Goal: Task Accomplishment & Management: Complete application form

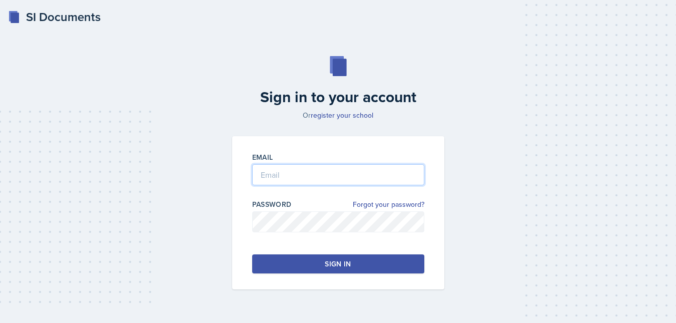
drag, startPoint x: 0, startPoint y: 0, endPoint x: 342, endPoint y: 182, distance: 387.2
click at [342, 182] on input "email" at bounding box center [338, 174] width 172 height 21
click at [304, 176] on input "email" at bounding box center [338, 174] width 172 height 21
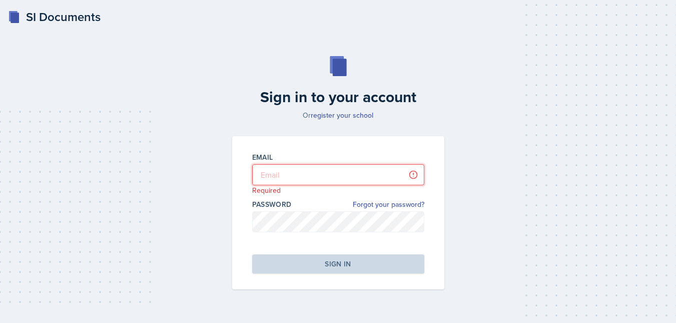
type input "[EMAIL_ADDRESS][DOMAIN_NAME]"
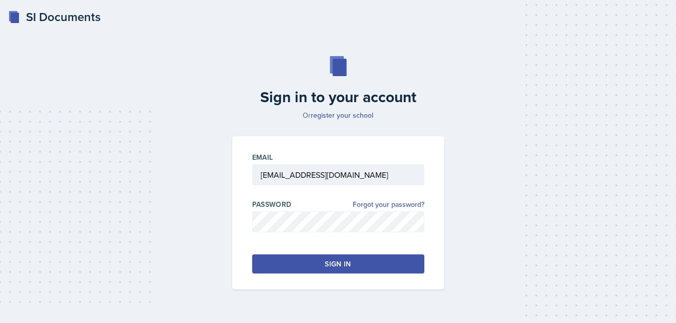
click at [354, 263] on button "Sign in" at bounding box center [338, 263] width 172 height 19
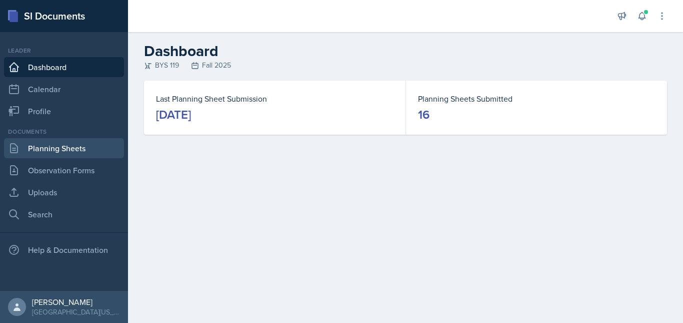
click at [57, 148] on link "Planning Sheets" at bounding box center [64, 148] width 120 height 20
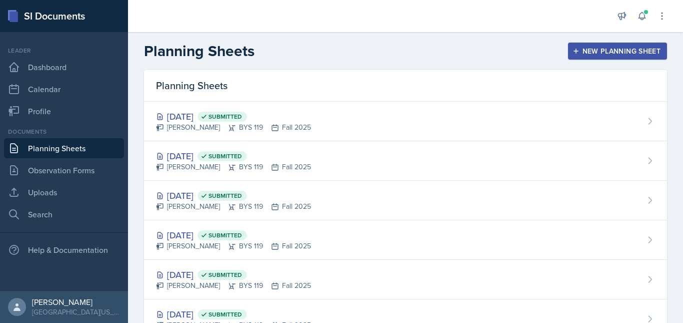
click at [585, 51] on div "New Planning Sheet" at bounding box center [618, 51] width 86 height 8
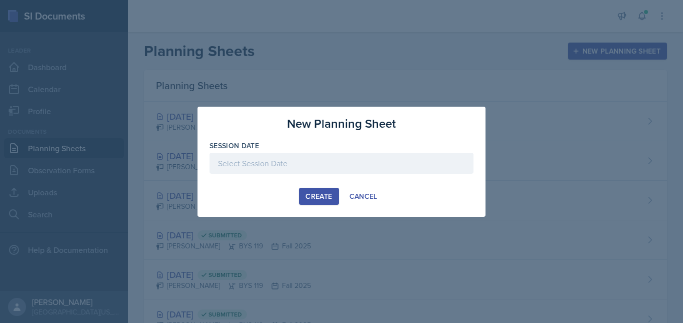
click at [295, 162] on div at bounding box center [342, 163] width 264 height 21
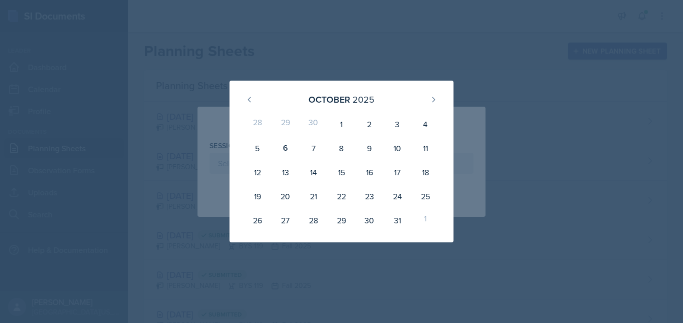
click at [285, 125] on div "29" at bounding box center [286, 124] width 28 height 24
click at [250, 99] on icon at bounding box center [250, 100] width 8 height 8
click at [312, 222] on div "30" at bounding box center [314, 220] width 28 height 24
type input "[DATE]"
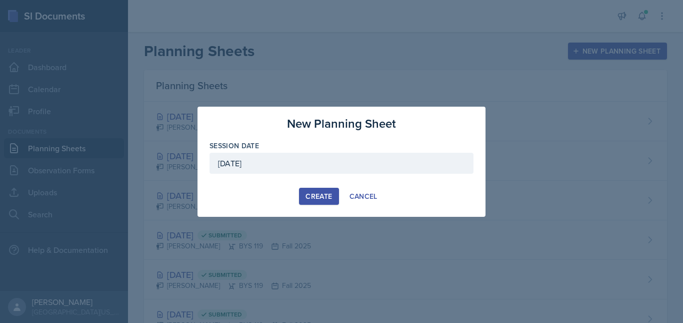
click at [311, 193] on div "Create" at bounding box center [319, 196] width 27 height 8
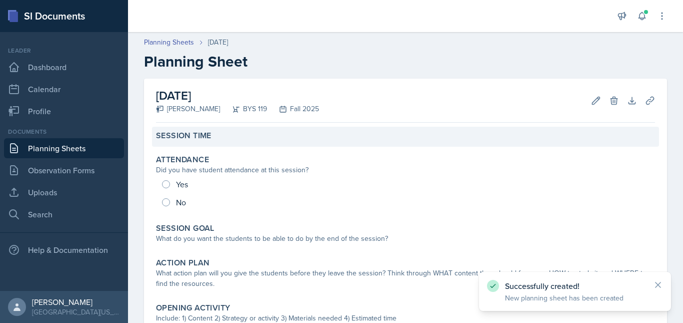
click at [194, 141] on div "Session Time" at bounding box center [405, 137] width 507 height 20
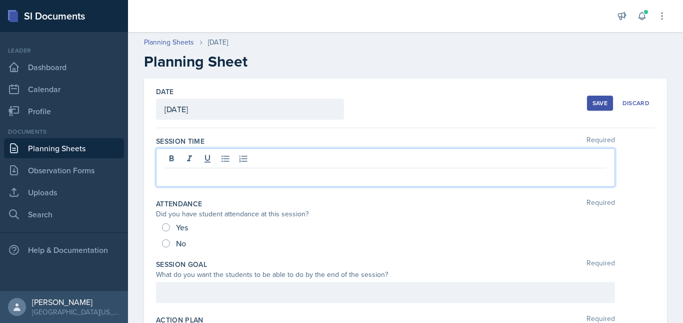
click at [194, 158] on div at bounding box center [385, 167] width 459 height 39
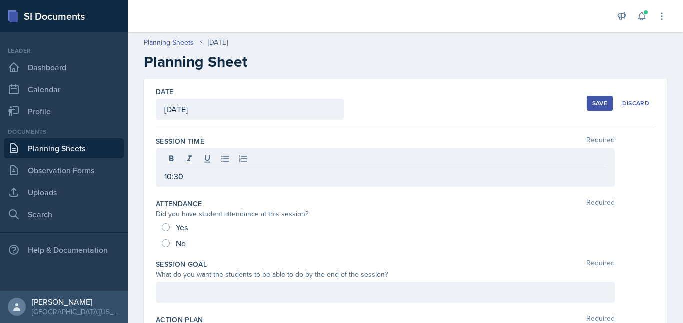
click at [163, 233] on div "Yes" at bounding box center [176, 227] width 28 height 16
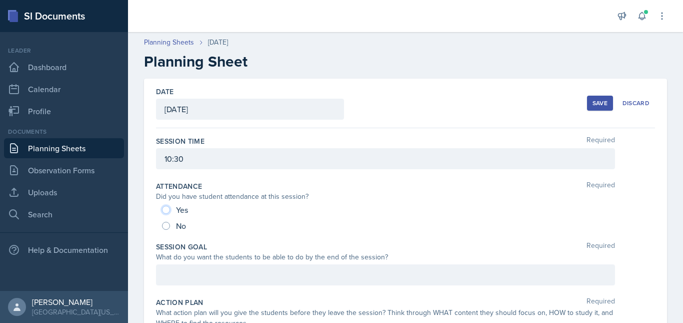
click at [168, 211] on input "Yes" at bounding box center [166, 210] width 8 height 8
radio input "true"
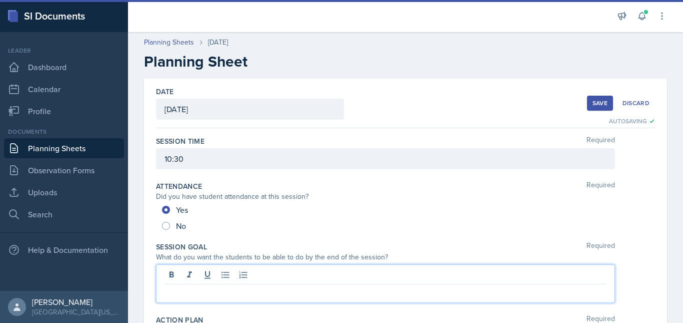
click at [175, 277] on div at bounding box center [385, 283] width 459 height 39
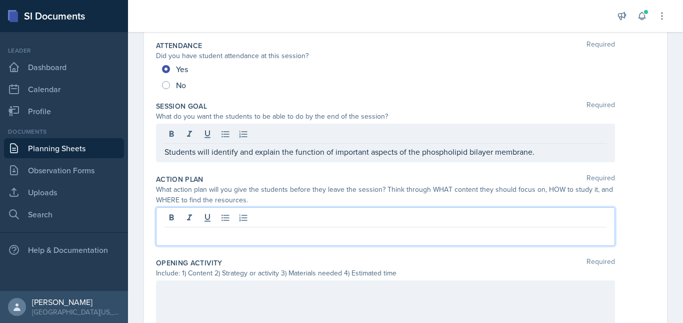
click at [219, 223] on div at bounding box center [385, 226] width 459 height 39
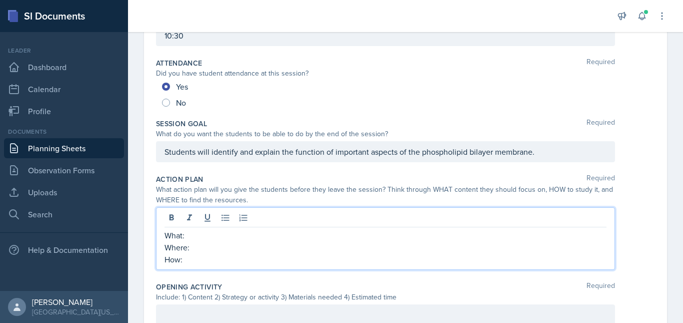
click at [193, 230] on p "What:" at bounding box center [386, 235] width 442 height 12
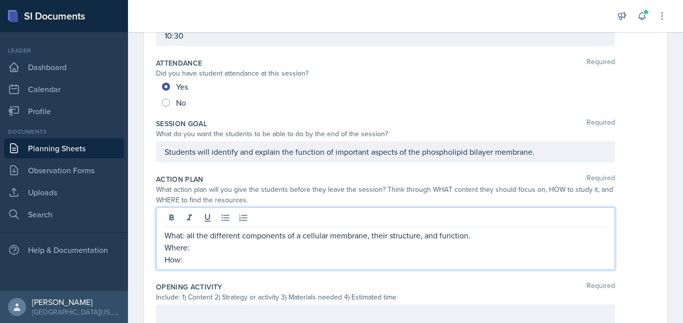
click at [205, 249] on p "Where:" at bounding box center [386, 247] width 442 height 12
click at [190, 262] on p "How:" at bounding box center [386, 259] width 442 height 12
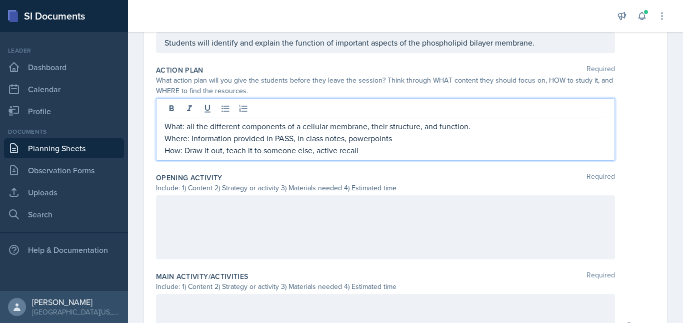
scroll to position [236, 0]
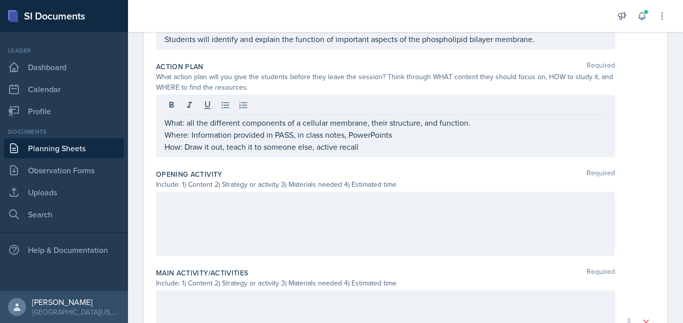
click at [221, 243] on div at bounding box center [385, 224] width 459 height 64
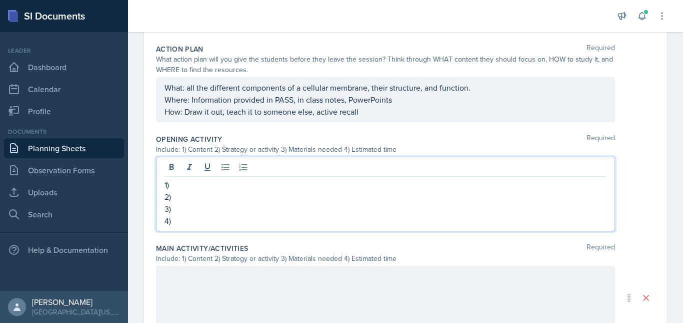
click at [196, 185] on p "1)" at bounding box center [386, 185] width 442 height 12
click at [197, 199] on p "2)" at bounding box center [386, 197] width 442 height 12
click at [184, 213] on p "3)" at bounding box center [386, 209] width 442 height 12
click at [204, 222] on p "4)" at bounding box center [386, 221] width 442 height 12
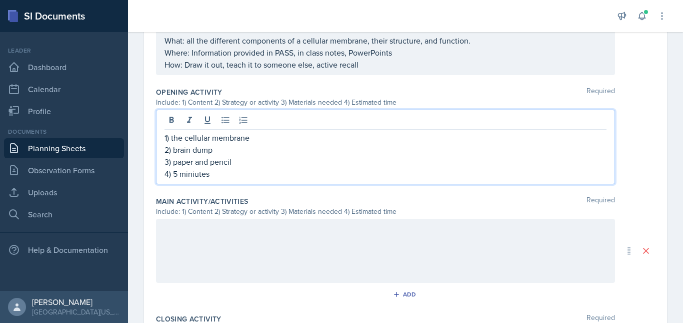
scroll to position [301, 0]
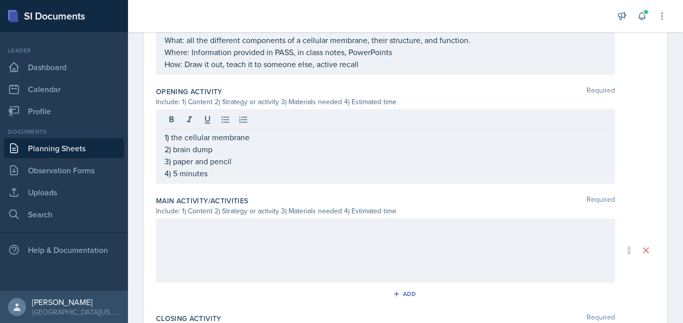
click at [222, 251] on div at bounding box center [385, 250] width 459 height 64
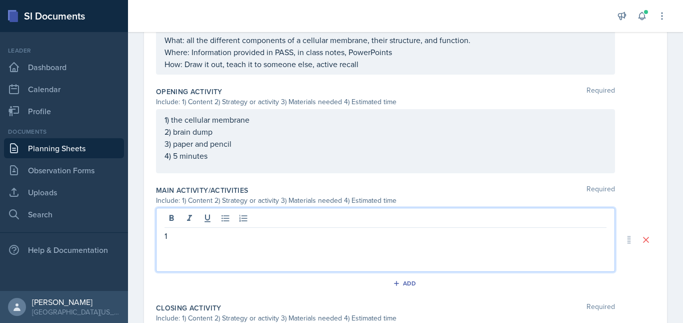
scroll to position [318, 0]
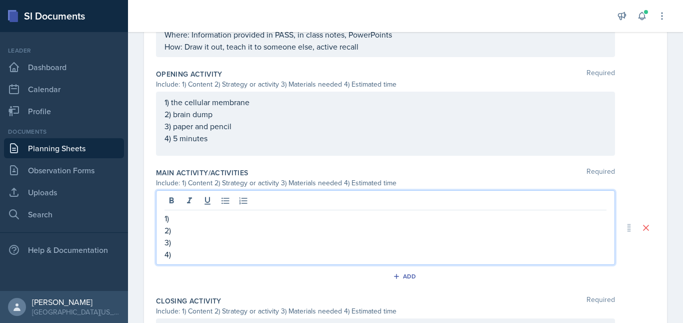
click at [199, 215] on p "1)" at bounding box center [386, 218] width 442 height 12
click at [191, 230] on p "2)" at bounding box center [386, 230] width 442 height 12
click at [195, 246] on p "3)" at bounding box center [386, 242] width 442 height 12
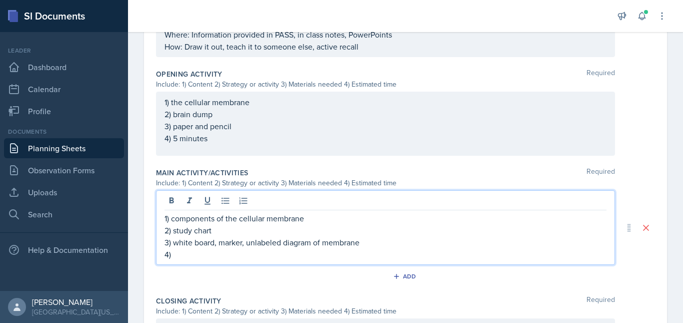
click at [237, 258] on p "4)" at bounding box center [386, 254] width 442 height 12
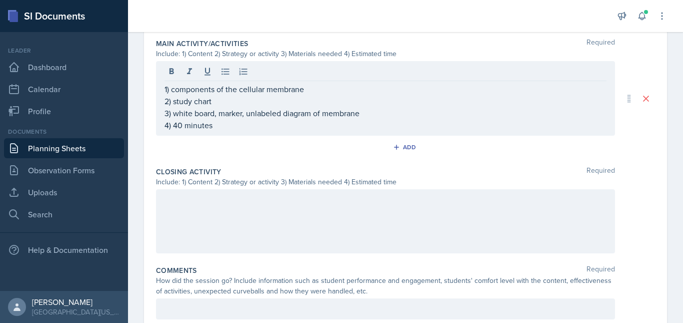
click at [205, 221] on div at bounding box center [385, 221] width 459 height 64
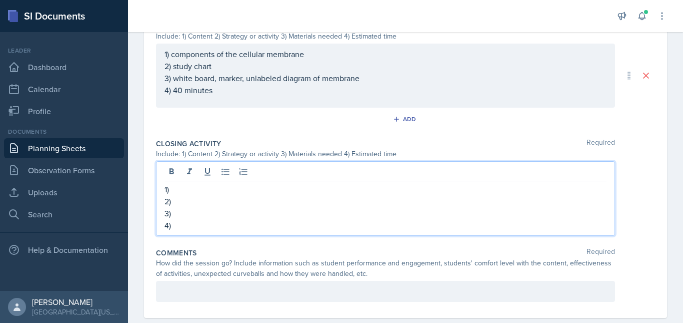
click at [186, 189] on p "1)" at bounding box center [386, 189] width 442 height 12
click at [176, 206] on p "2)" at bounding box center [386, 201] width 442 height 12
click at [185, 215] on p "3)" at bounding box center [386, 213] width 442 height 12
click at [188, 231] on p "4)" at bounding box center [386, 225] width 442 height 12
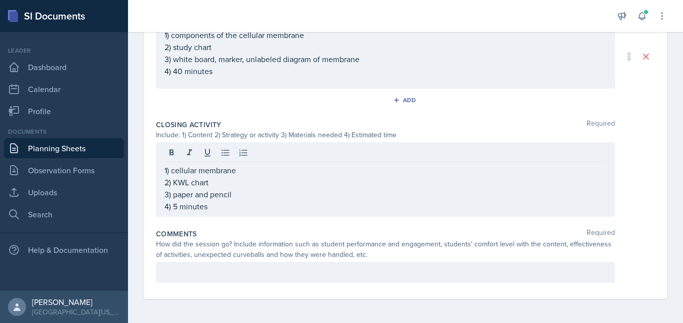
click at [210, 279] on div at bounding box center [385, 272] width 459 height 21
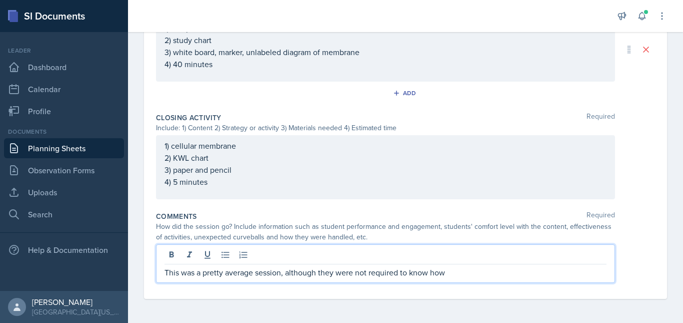
click at [290, 273] on p "This was a pretty average session, although they were not required to know how" at bounding box center [386, 272] width 442 height 12
click at [465, 268] on p "This was a pretty average session. Although they were not required to know how" at bounding box center [386, 272] width 442 height 12
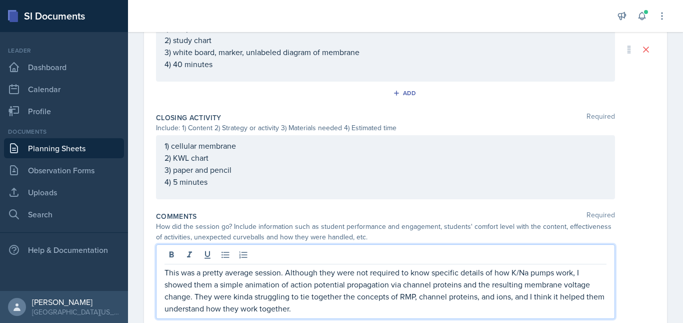
click at [245, 299] on p "This was a pretty average session. Although they were not required to know spec…" at bounding box center [386, 290] width 442 height 48
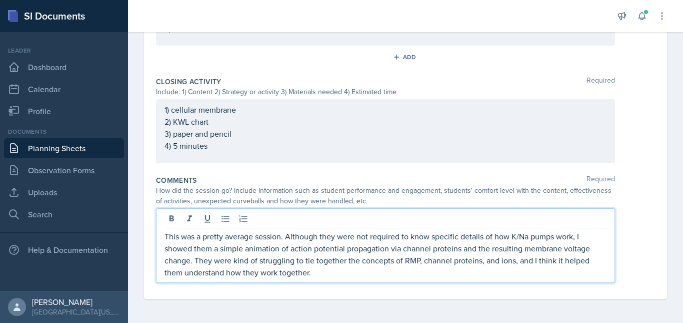
scroll to position [0, 0]
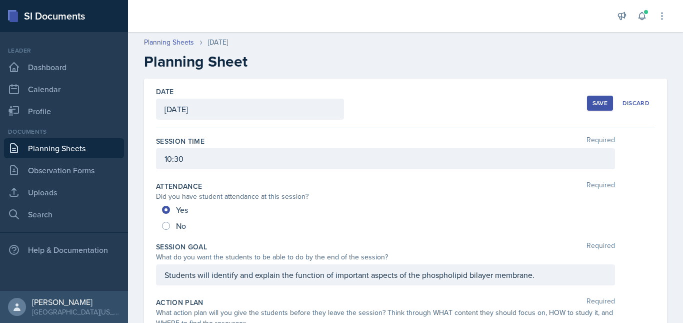
click at [593, 103] on div "Save" at bounding box center [600, 103] width 15 height 8
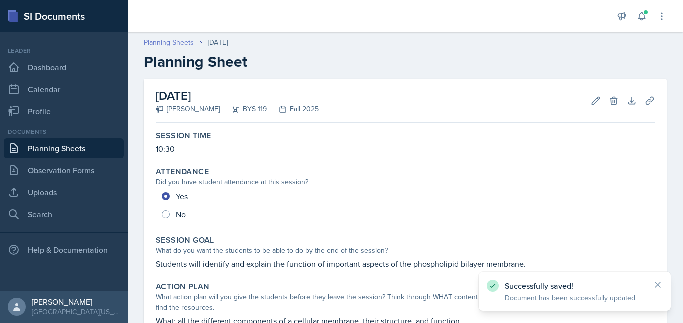
click at [177, 39] on link "Planning Sheets" at bounding box center [169, 42] width 50 height 11
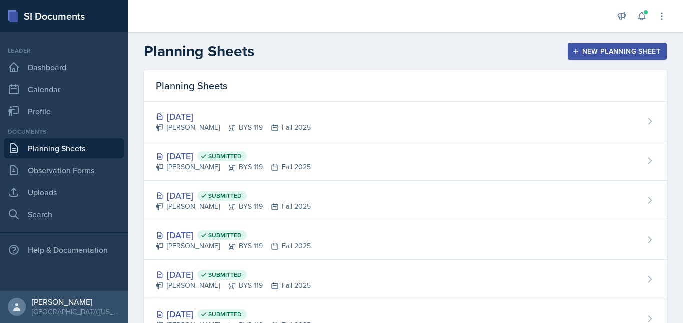
click at [589, 45] on button "New Planning Sheet" at bounding box center [617, 51] width 99 height 17
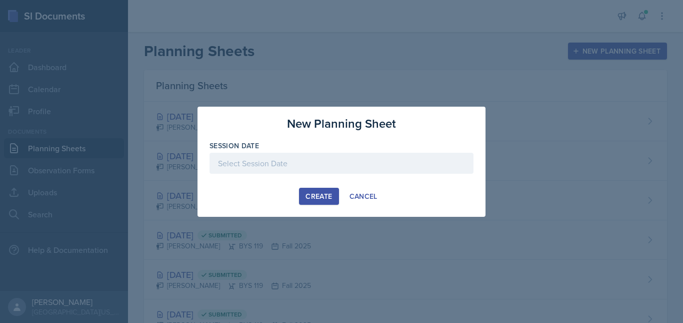
click at [235, 165] on div at bounding box center [342, 163] width 264 height 21
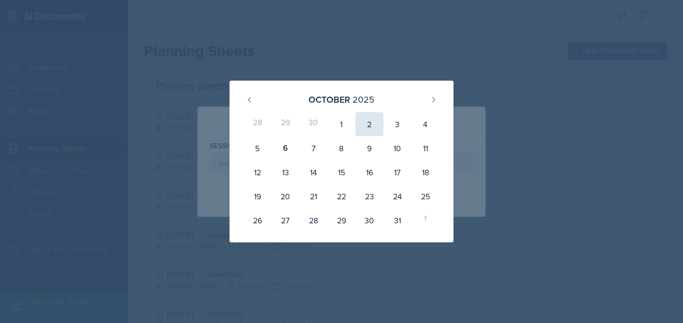
click at [374, 123] on div "2" at bounding box center [370, 124] width 28 height 24
type input "[DATE]"
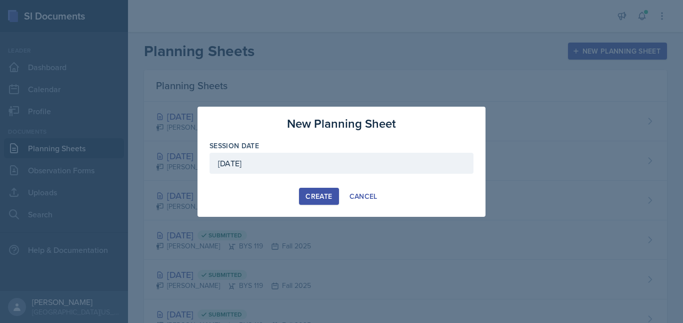
click at [318, 200] on div "Create" at bounding box center [319, 196] width 27 height 8
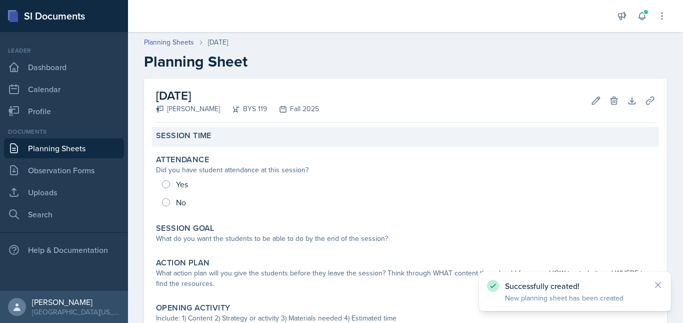
click at [196, 143] on div "Session Time" at bounding box center [405, 137] width 507 height 20
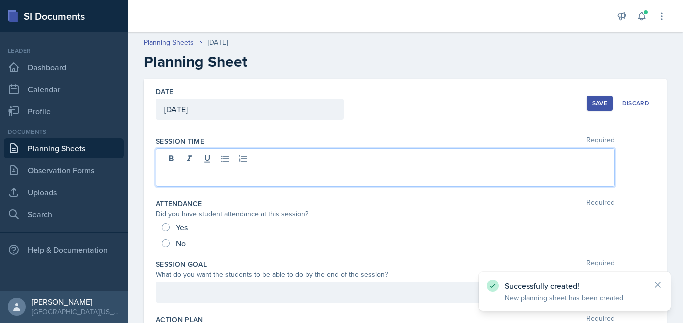
click at [194, 160] on div at bounding box center [385, 167] width 459 height 39
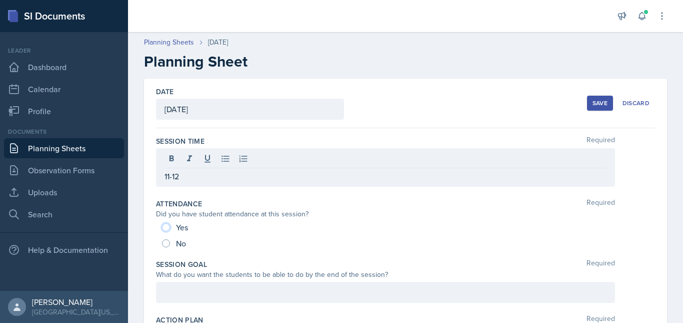
click at [165, 225] on input "Yes" at bounding box center [166, 227] width 8 height 8
radio input "true"
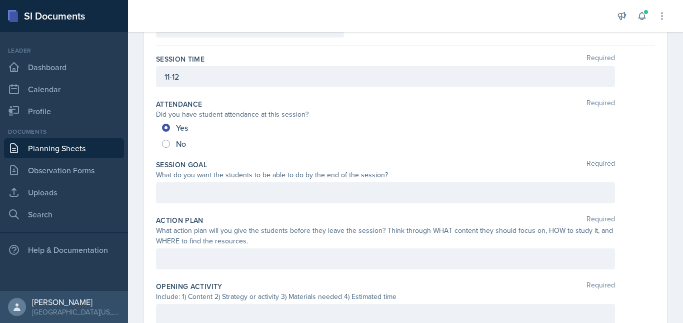
scroll to position [100, 0]
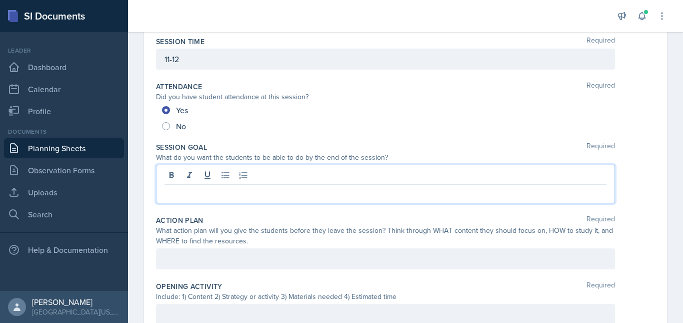
click at [179, 196] on p at bounding box center [386, 193] width 442 height 12
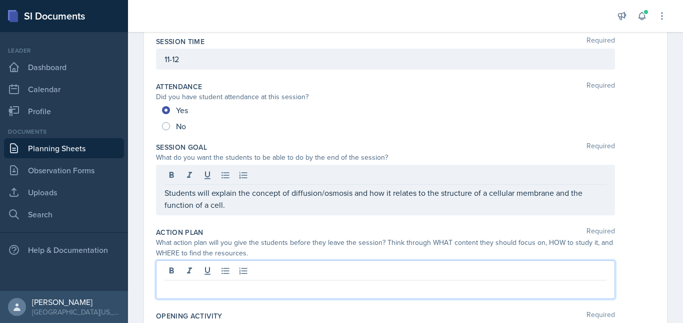
click at [221, 270] on div at bounding box center [385, 279] width 459 height 39
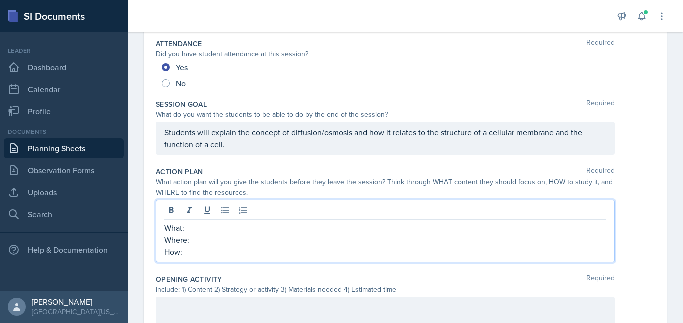
scroll to position [143, 0]
click at [204, 228] on p "What:" at bounding box center [386, 227] width 442 height 12
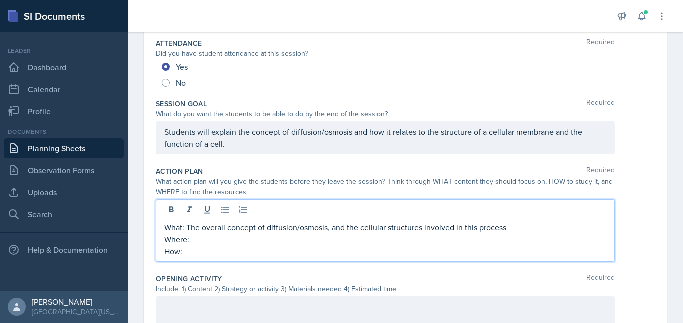
click at [232, 244] on p "Where:" at bounding box center [386, 239] width 442 height 12
click at [205, 256] on p "How:" at bounding box center [386, 251] width 442 height 12
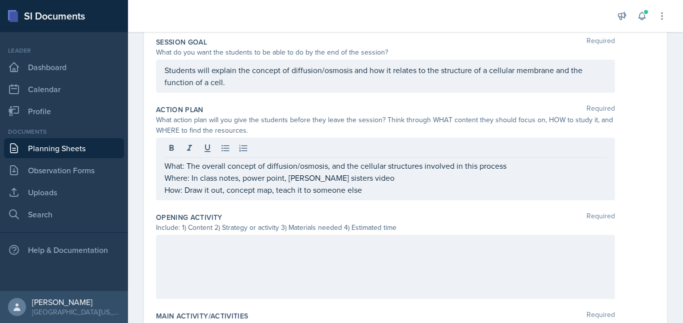
click at [213, 263] on div at bounding box center [385, 267] width 459 height 64
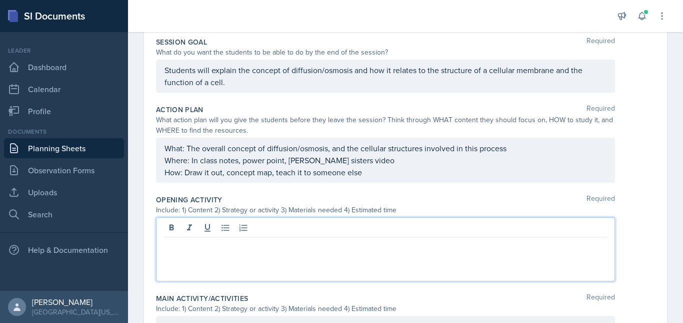
scroll to position [222, 0]
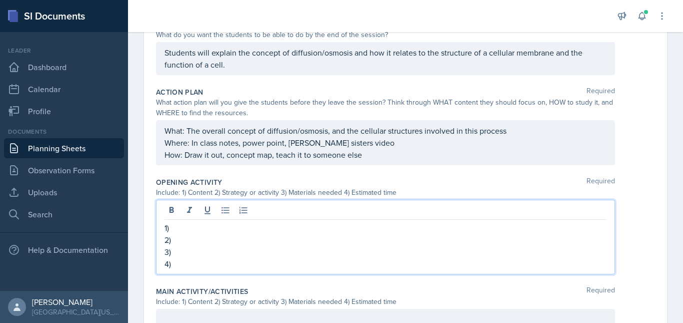
click at [187, 229] on p "1)" at bounding box center [386, 228] width 442 height 12
click at [184, 242] on p "2)" at bounding box center [386, 240] width 442 height 12
click at [183, 255] on p "3)" at bounding box center [386, 252] width 442 height 12
click at [182, 266] on p "4)" at bounding box center [386, 264] width 442 height 12
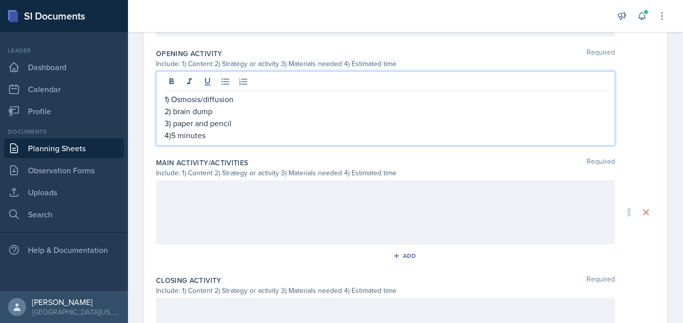
scroll to position [352, 0]
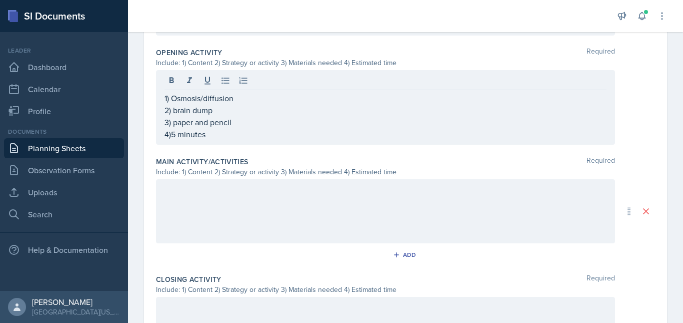
click at [203, 208] on div at bounding box center [385, 211] width 459 height 64
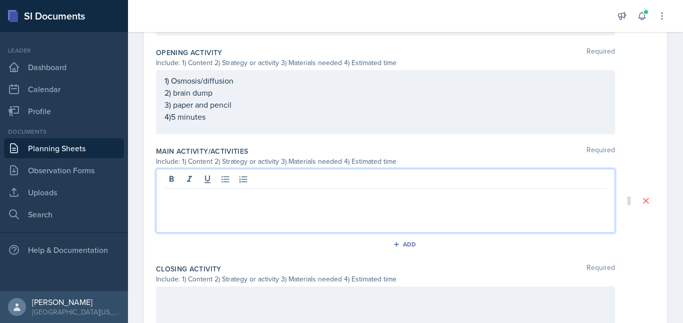
scroll to position [369, 0]
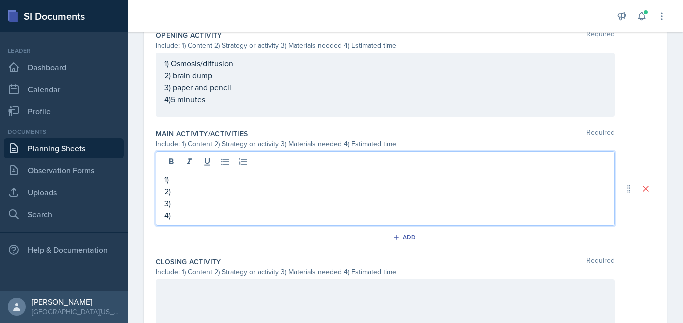
click at [183, 182] on p "1)" at bounding box center [386, 179] width 442 height 12
click at [191, 187] on p "2)" at bounding box center [386, 191] width 442 height 12
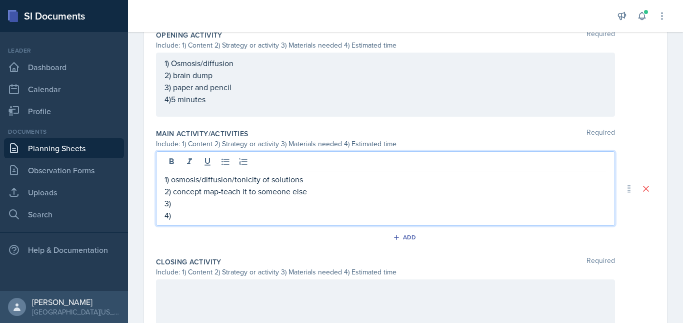
click at [204, 204] on p "3)" at bounding box center [386, 203] width 442 height 12
click at [197, 220] on p "4)" at bounding box center [386, 215] width 442 height 12
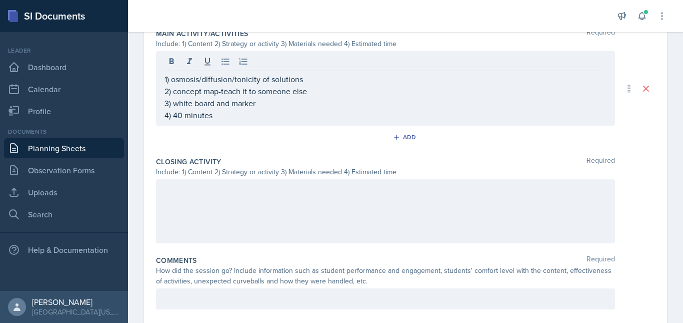
click at [216, 215] on div at bounding box center [385, 211] width 459 height 64
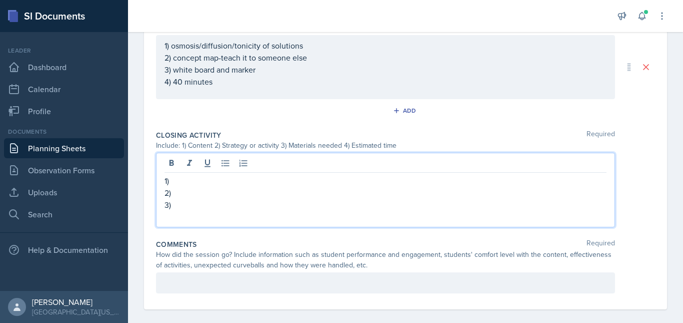
scroll to position [487, 0]
click at [191, 180] on p "1)" at bounding box center [386, 179] width 442 height 12
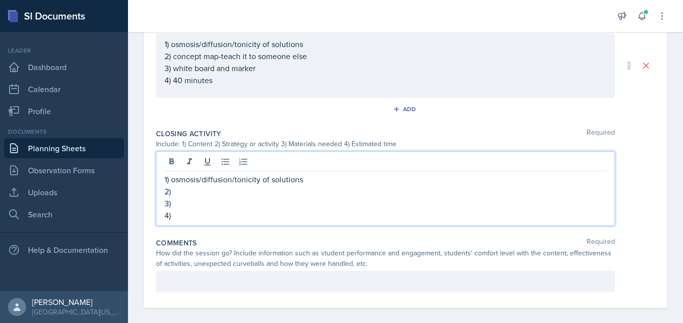
click at [182, 191] on p "2)" at bounding box center [386, 191] width 442 height 12
click at [212, 206] on p "3)" at bounding box center [386, 203] width 442 height 12
click at [199, 219] on p "4)" at bounding box center [386, 215] width 442 height 12
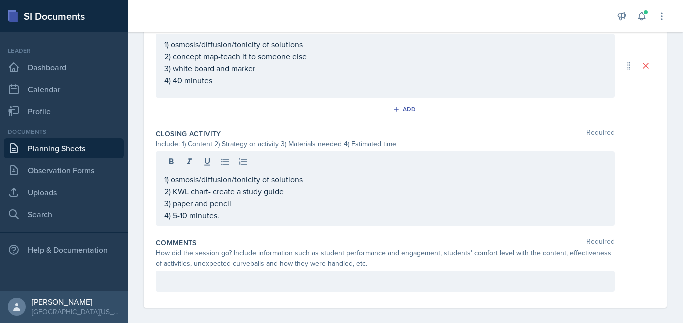
click at [201, 274] on div at bounding box center [385, 281] width 459 height 21
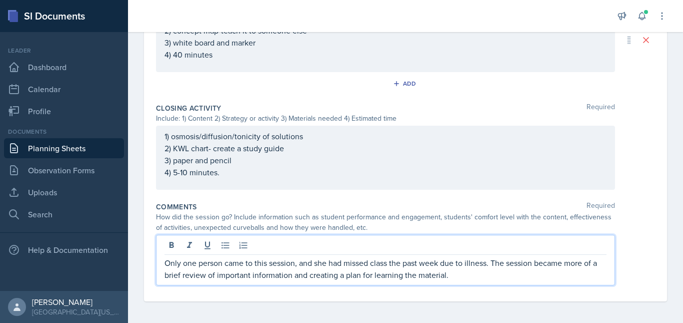
scroll to position [515, 0]
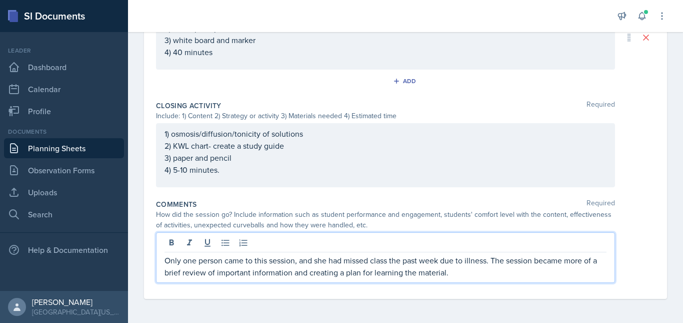
click at [187, 273] on p "Only one person came to this session, and she had missed class the past week du…" at bounding box center [386, 266] width 442 height 24
click at [456, 273] on p "Only one person came to this session, and she had missed class the past week du…" at bounding box center [386, 266] width 442 height 24
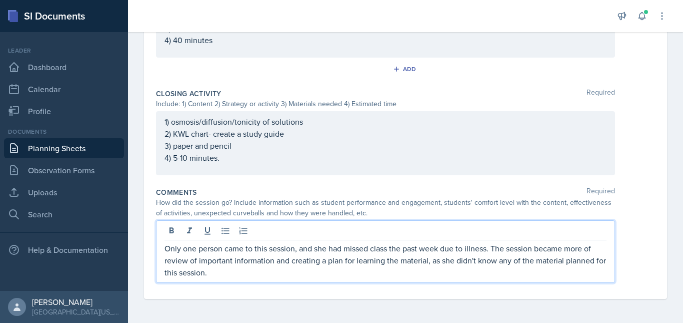
click at [276, 272] on p "Only one person came to this session, and she had missed class the past week du…" at bounding box center [386, 260] width 442 height 36
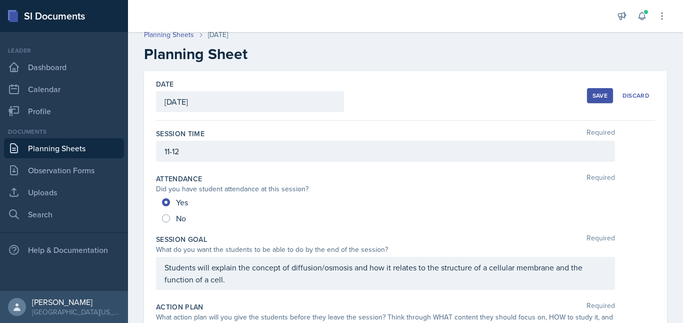
scroll to position [0, 0]
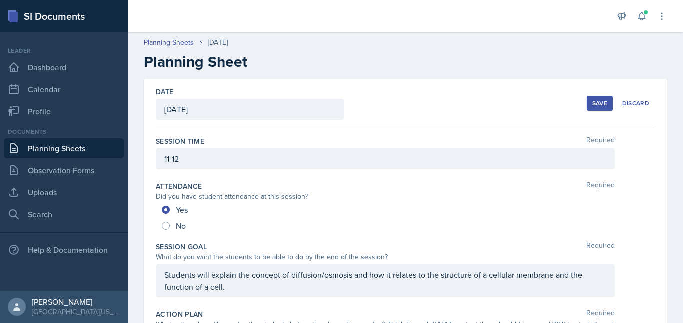
click at [593, 103] on div "Save" at bounding box center [600, 103] width 15 height 8
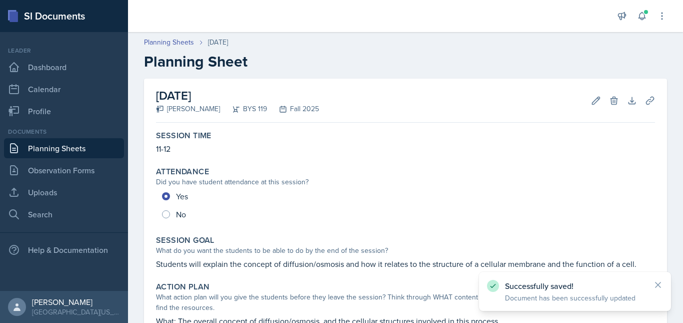
click at [81, 141] on link "Planning Sheets" at bounding box center [64, 148] width 120 height 20
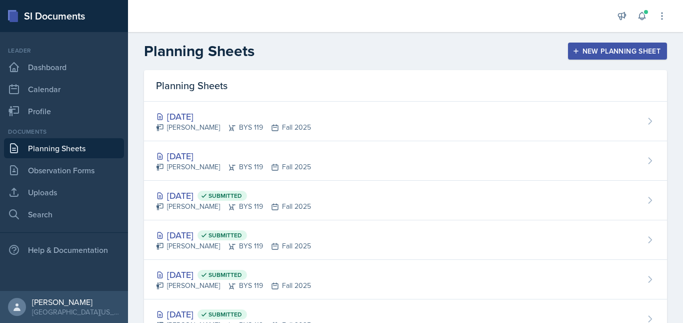
click at [592, 51] on div "New Planning Sheet" at bounding box center [618, 51] width 86 height 8
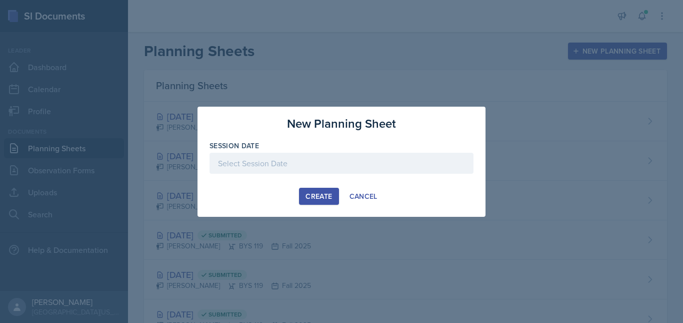
click at [331, 161] on div at bounding box center [342, 163] width 264 height 21
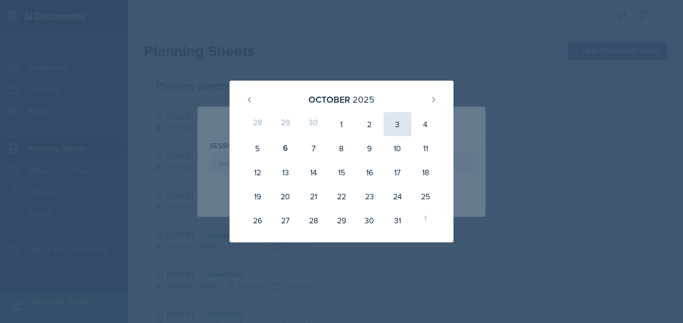
click at [396, 128] on div "3" at bounding box center [398, 124] width 28 height 24
type input "[DATE]"
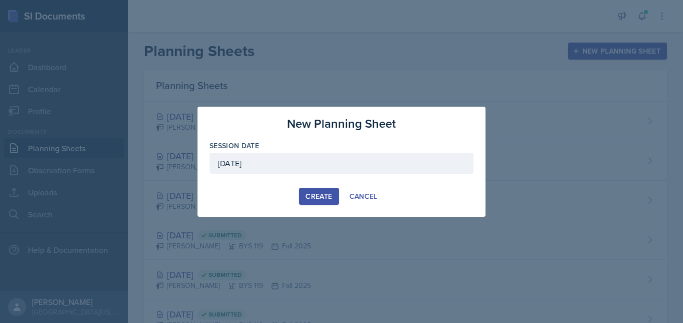
click at [317, 195] on div "Create" at bounding box center [319, 196] width 27 height 8
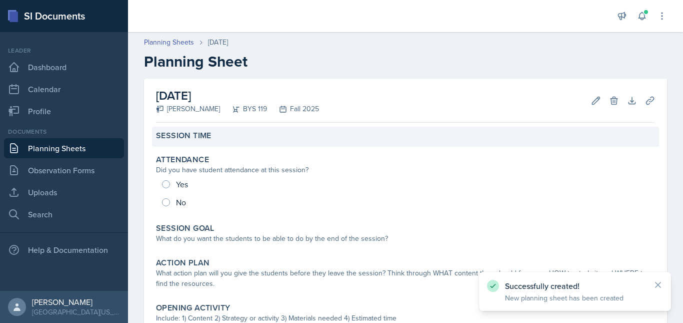
click at [189, 139] on label "Session Time" at bounding box center [184, 136] width 56 height 10
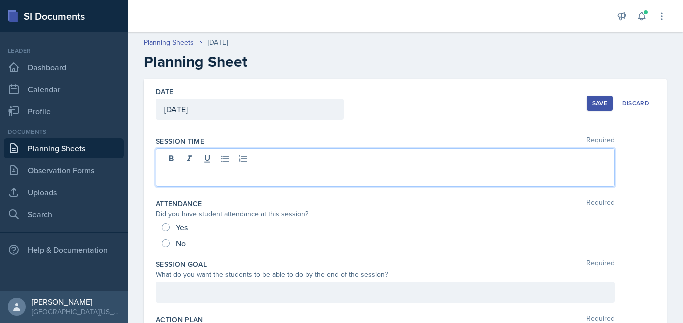
click at [184, 156] on div at bounding box center [385, 167] width 459 height 39
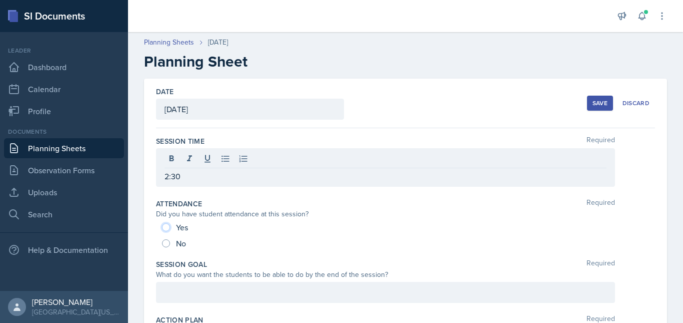
click at [165, 228] on input "Yes" at bounding box center [166, 227] width 8 height 8
radio input "true"
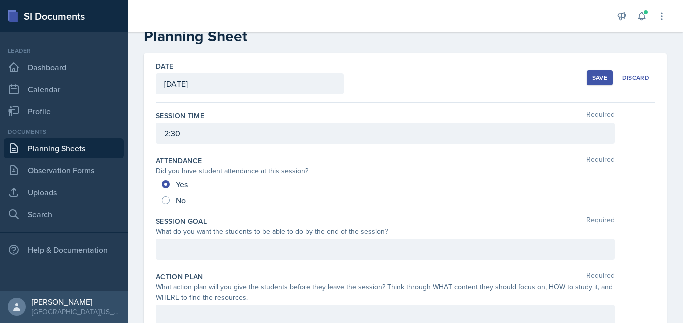
scroll to position [43, 0]
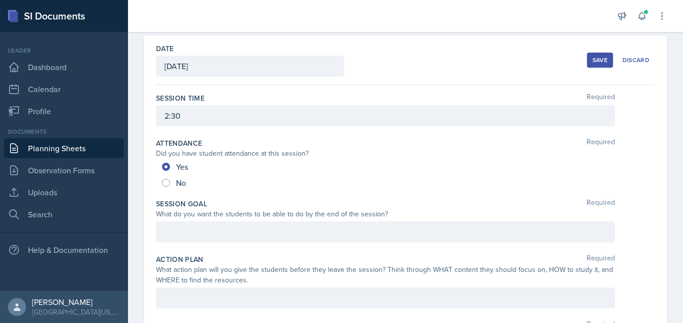
click at [195, 238] on p at bounding box center [386, 232] width 442 height 12
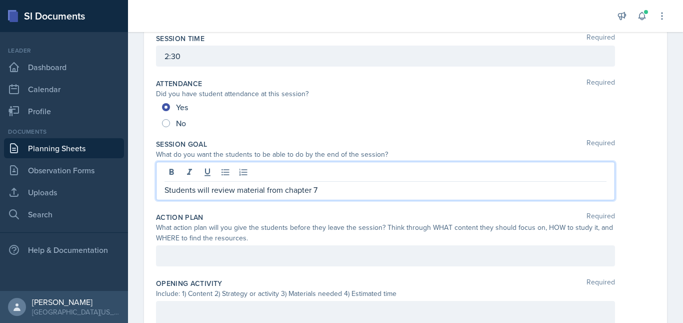
scroll to position [103, 0]
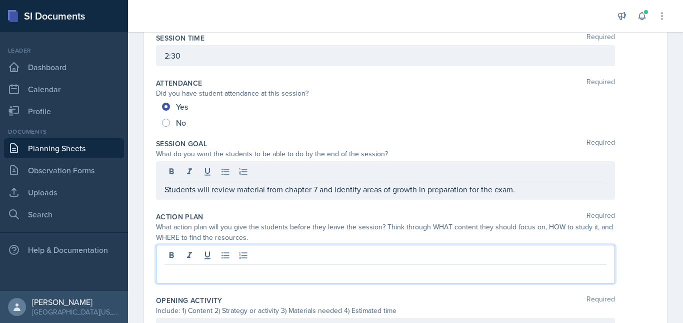
click at [215, 252] on div at bounding box center [385, 264] width 459 height 39
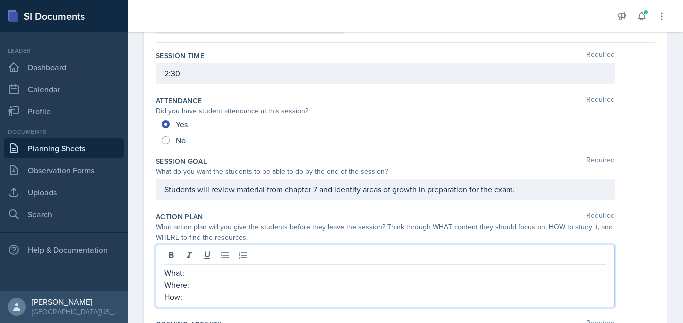
click at [217, 270] on p "What:" at bounding box center [386, 273] width 442 height 12
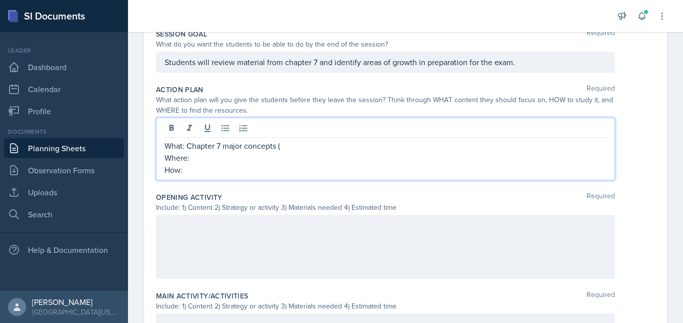
scroll to position [213, 0]
click at [223, 165] on p "How:" at bounding box center [386, 169] width 442 height 12
click at [218, 158] on p "Where:" at bounding box center [386, 157] width 442 height 12
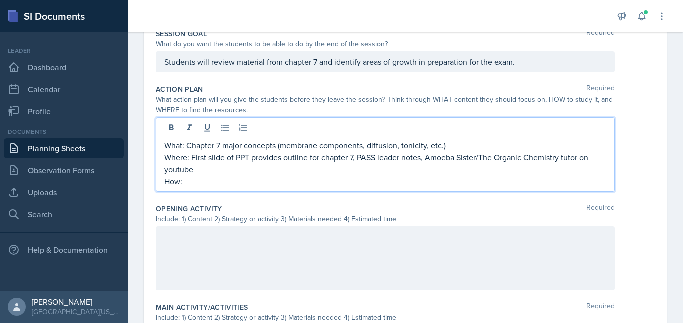
click at [197, 181] on p "How:" at bounding box center [386, 181] width 442 height 12
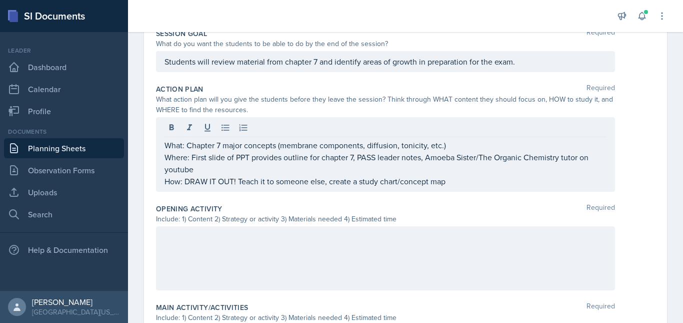
click at [194, 262] on div at bounding box center [385, 258] width 459 height 64
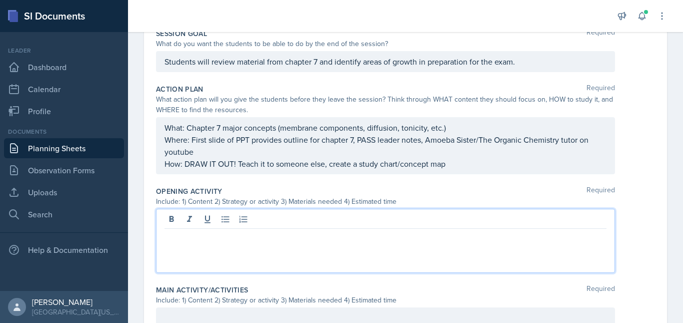
scroll to position [231, 0]
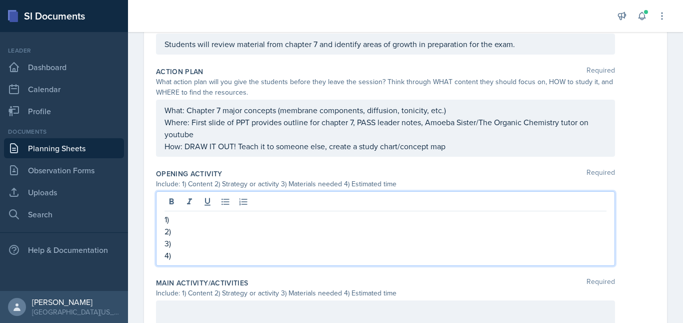
click at [191, 215] on p "1)" at bounding box center [386, 219] width 442 height 12
click at [206, 237] on p "2)" at bounding box center [386, 231] width 442 height 12
click at [189, 251] on p "4)" at bounding box center [386, 255] width 442 height 12
click at [188, 243] on p "3)" at bounding box center [386, 243] width 442 height 12
click at [182, 261] on p "4)" at bounding box center [386, 255] width 442 height 12
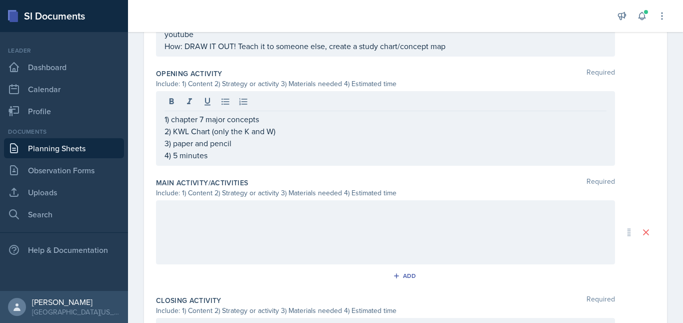
click at [258, 234] on div at bounding box center [385, 232] width 459 height 64
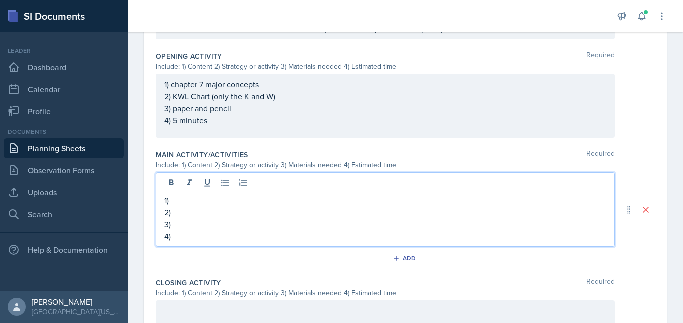
click at [210, 200] on p "1)" at bounding box center [386, 200] width 442 height 12
click at [204, 215] on p "2)" at bounding box center [386, 212] width 442 height 12
click at [190, 223] on p "3)" at bounding box center [386, 224] width 442 height 12
drag, startPoint x: 187, startPoint y: 223, endPoint x: 194, endPoint y: 237, distance: 16.1
click at [194, 237] on p "4)" at bounding box center [386, 236] width 442 height 12
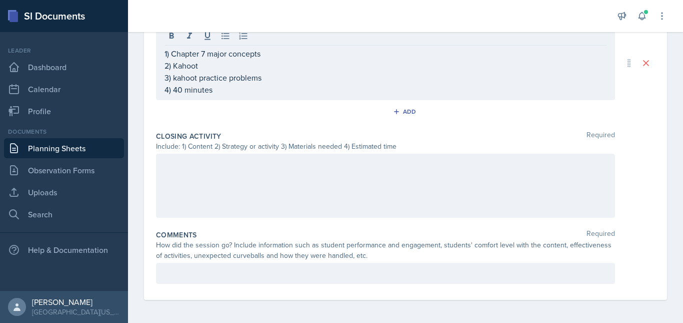
click at [254, 173] on div at bounding box center [385, 186] width 459 height 64
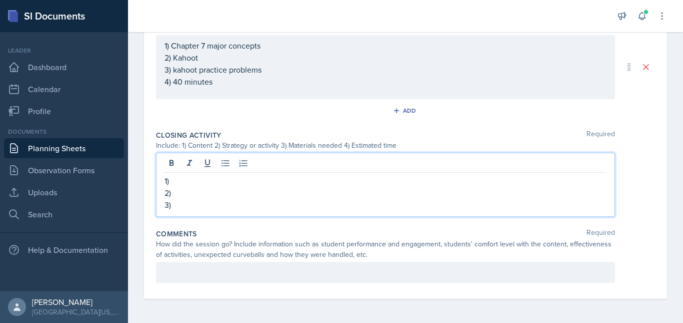
scroll to position [495, 0]
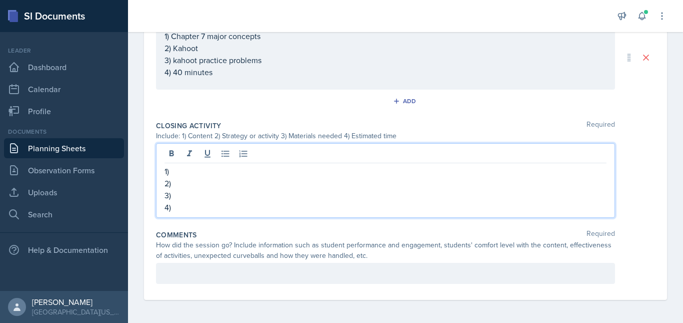
click at [206, 174] on p "1)" at bounding box center [386, 171] width 442 height 12
click at [187, 187] on p "2)" at bounding box center [386, 183] width 442 height 12
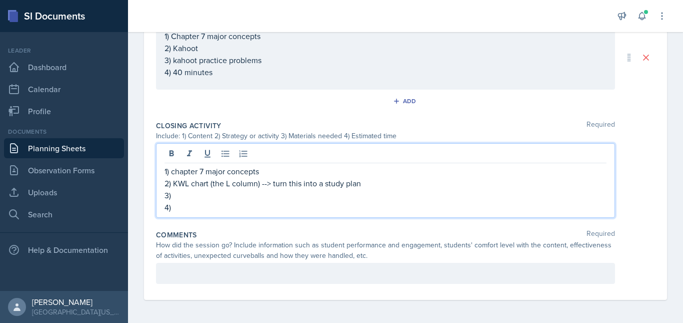
click at [192, 200] on p "3)" at bounding box center [386, 195] width 442 height 12
click at [197, 208] on p "4)" at bounding box center [386, 207] width 442 height 12
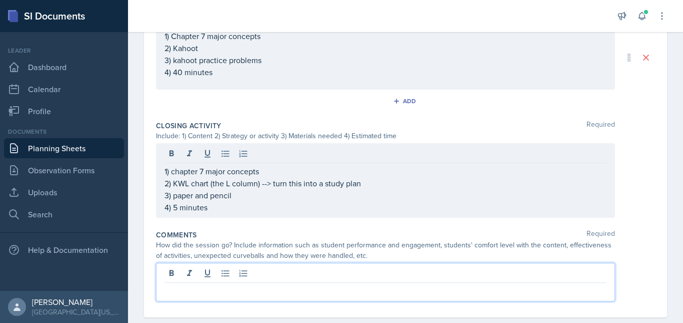
click at [228, 271] on div at bounding box center [385, 282] width 459 height 39
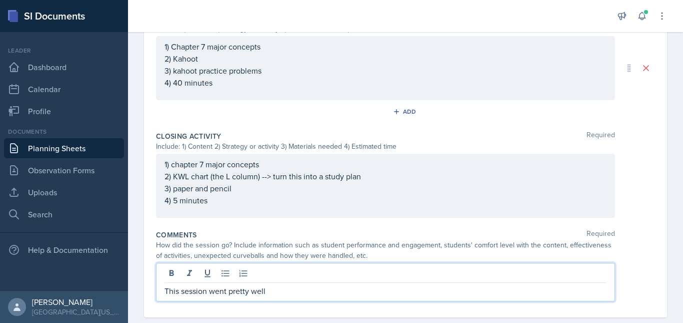
scroll to position [503, 0]
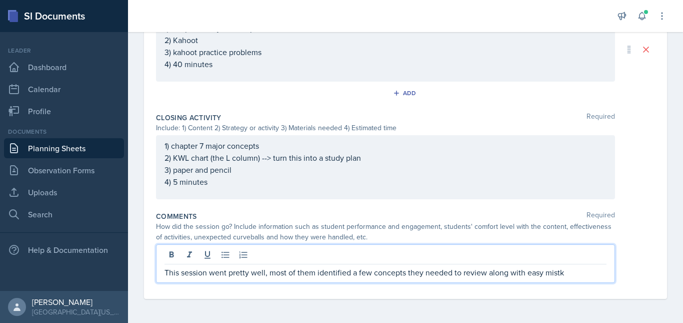
click at [569, 272] on p "This session went pretty well, most of them identified a few concepts they need…" at bounding box center [386, 272] width 442 height 12
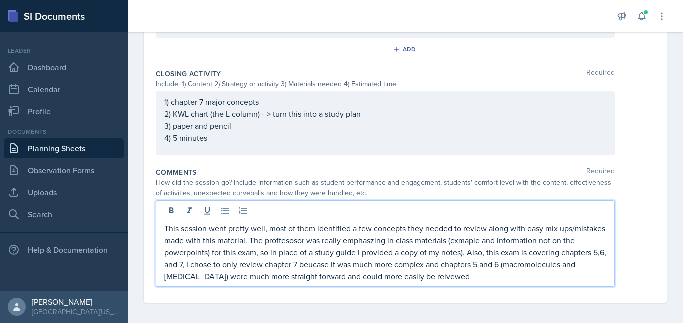
scroll to position [548, 0]
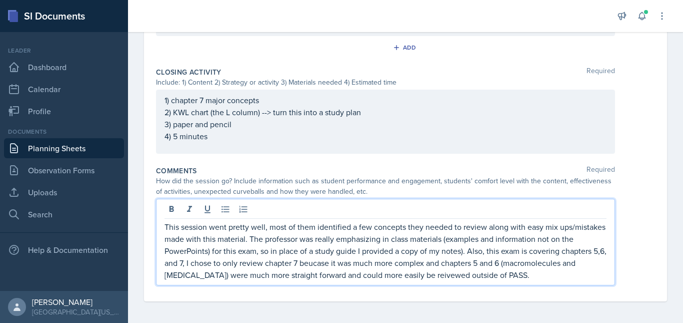
click at [396, 255] on p "This session went pretty well, most of them identified a few concepts they need…" at bounding box center [386, 251] width 442 height 60
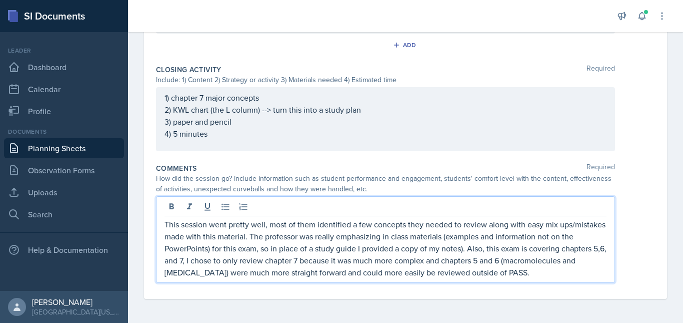
click at [349, 260] on p "This session went pretty well, most of them identified a few concepts they need…" at bounding box center [386, 248] width 442 height 60
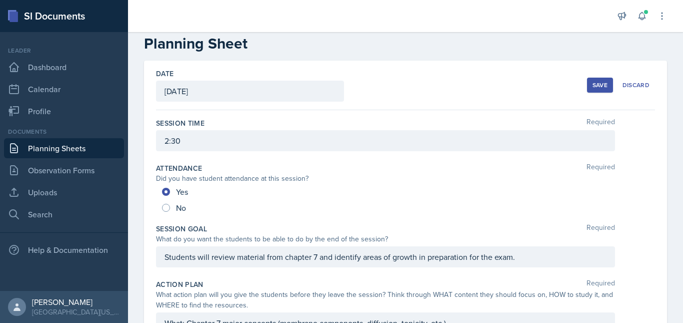
scroll to position [0, 0]
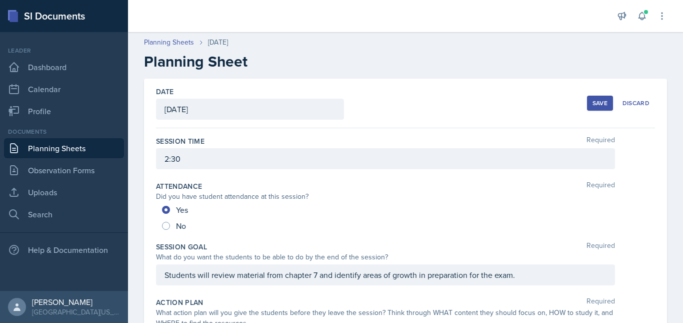
click at [593, 99] on div "Save" at bounding box center [600, 103] width 15 height 8
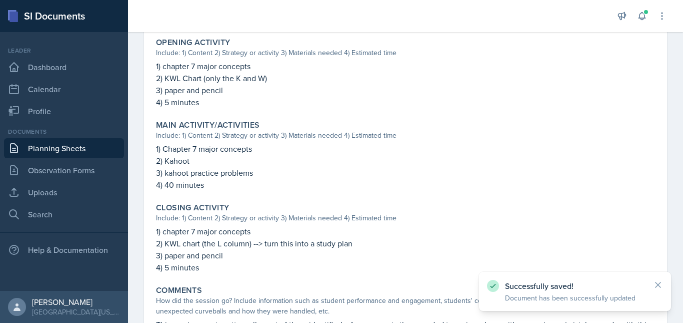
scroll to position [450, 0]
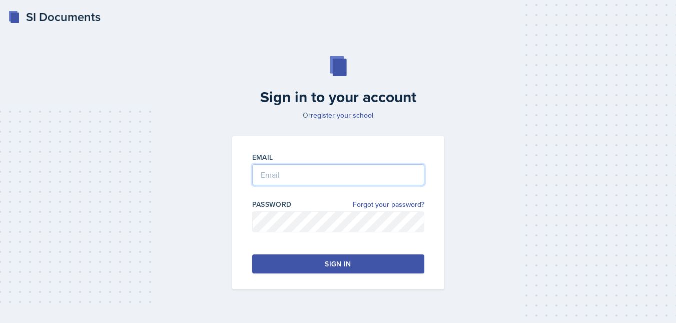
click at [295, 177] on input "email" at bounding box center [338, 174] width 172 height 21
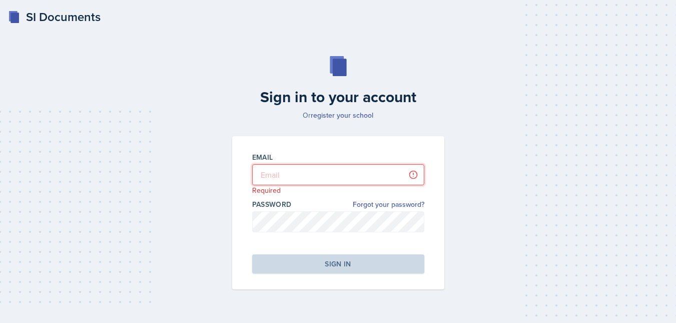
type input "[EMAIL_ADDRESS][DOMAIN_NAME]"
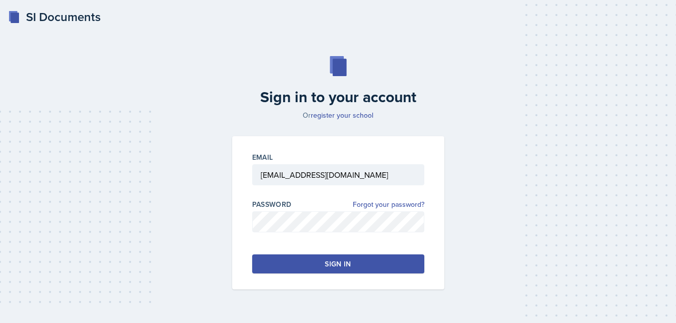
click at [324, 269] on button "Sign in" at bounding box center [338, 263] width 172 height 19
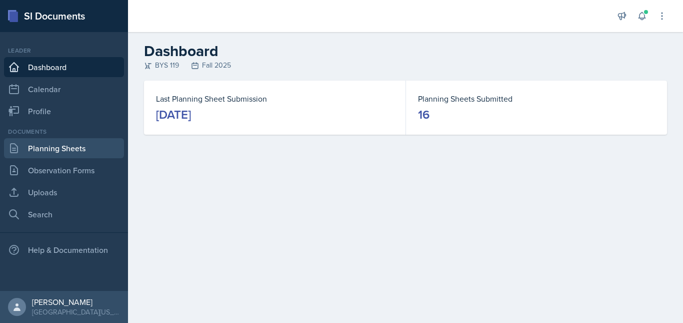
click at [42, 154] on link "Planning Sheets" at bounding box center [64, 148] width 120 height 20
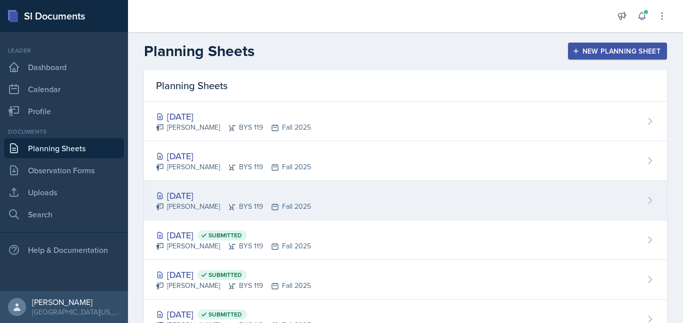
click at [398, 212] on div "Sep 30th, 2025 Elise Pelham BYS 119 Fall 2025" at bounding box center [405, 201] width 523 height 40
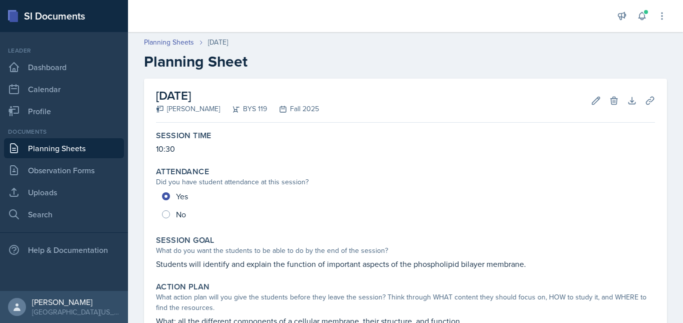
scroll to position [426, 0]
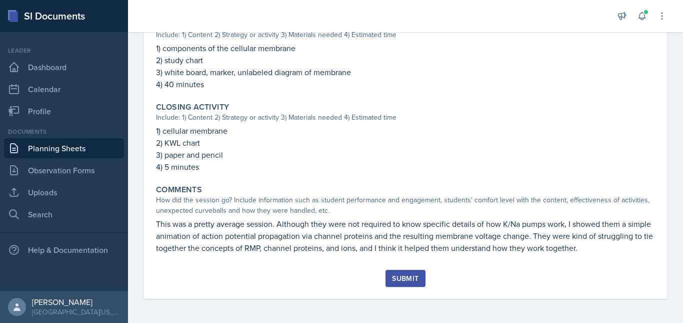
click at [390, 273] on button "Submit" at bounding box center [406, 278] width 40 height 17
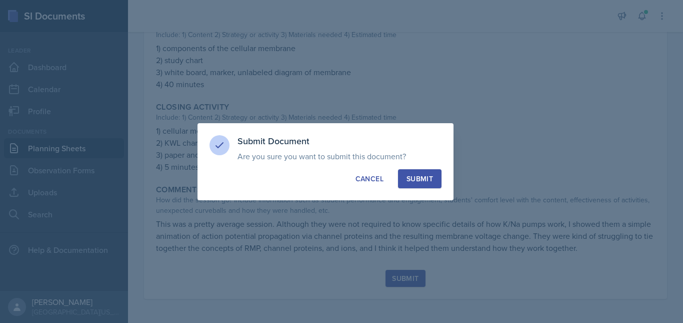
click at [415, 178] on div "Submit" at bounding box center [420, 179] width 27 height 10
radio input "true"
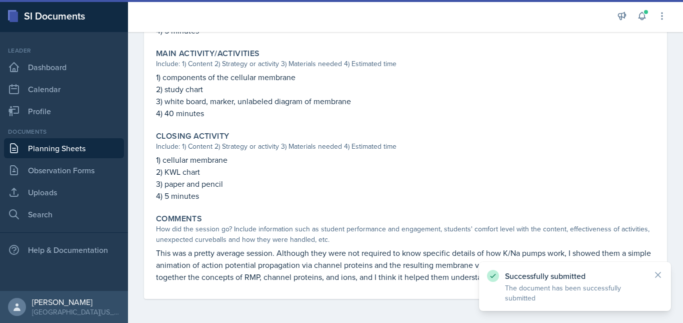
scroll to position [0, 0]
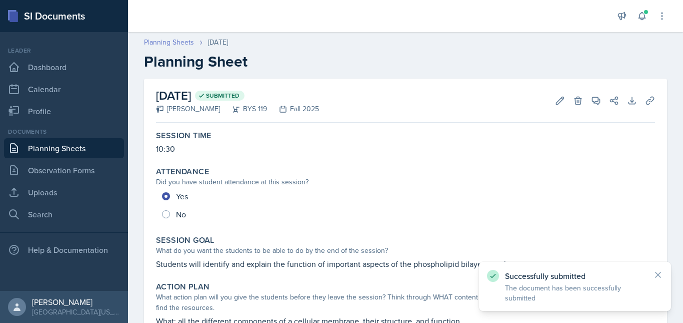
click at [177, 44] on link "Planning Sheets" at bounding box center [169, 42] width 50 height 11
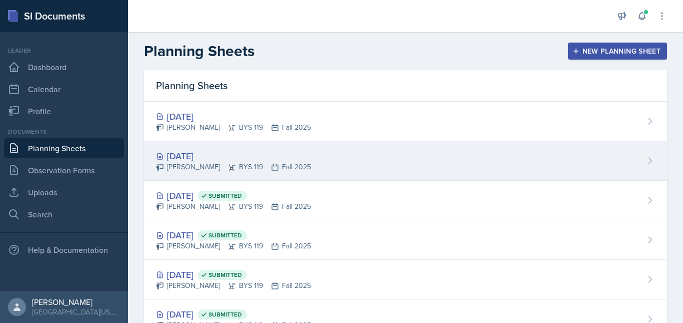
click at [191, 155] on div "[DATE]" at bounding box center [233, 156] width 155 height 14
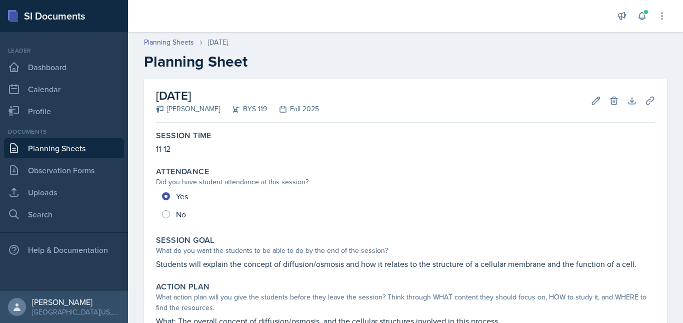
scroll to position [414, 0]
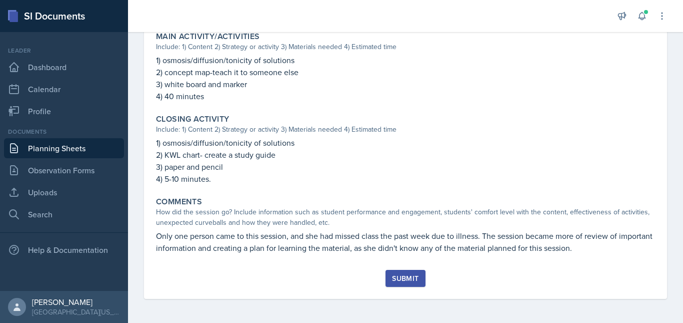
click at [387, 281] on button "Submit" at bounding box center [406, 278] width 40 height 17
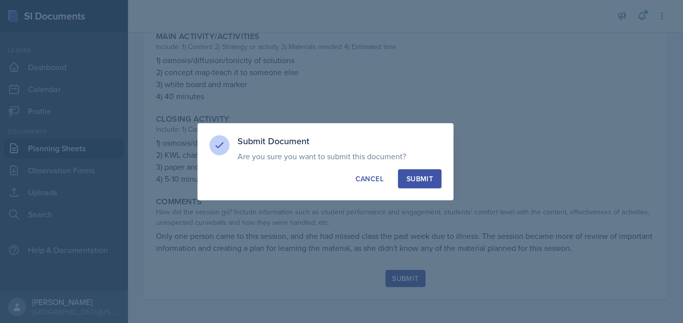
click at [419, 179] on div "Submit" at bounding box center [420, 179] width 27 height 10
radio input "true"
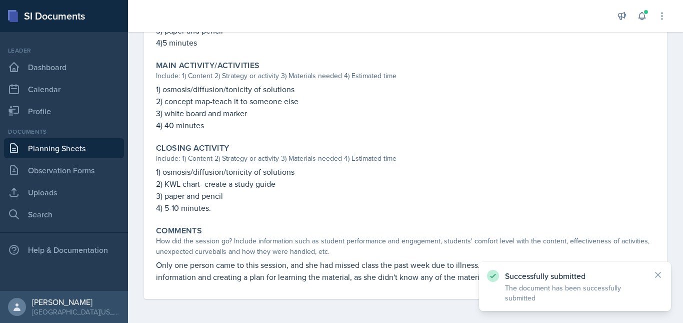
scroll to position [0, 0]
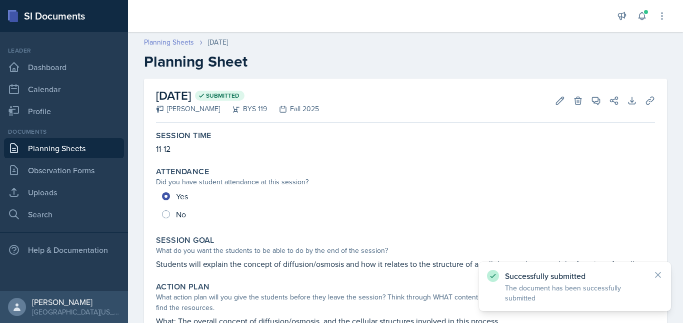
click at [159, 42] on link "Planning Sheets" at bounding box center [169, 42] width 50 height 11
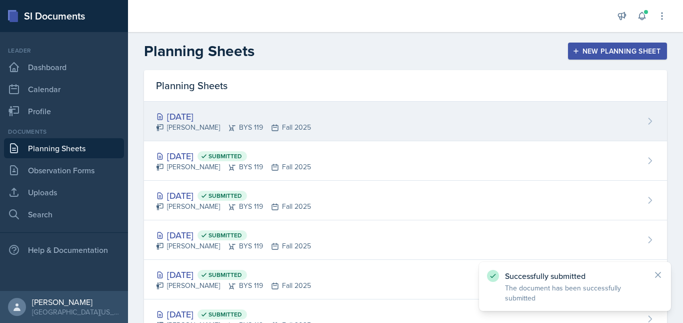
click at [186, 115] on div "[DATE]" at bounding box center [233, 117] width 155 height 14
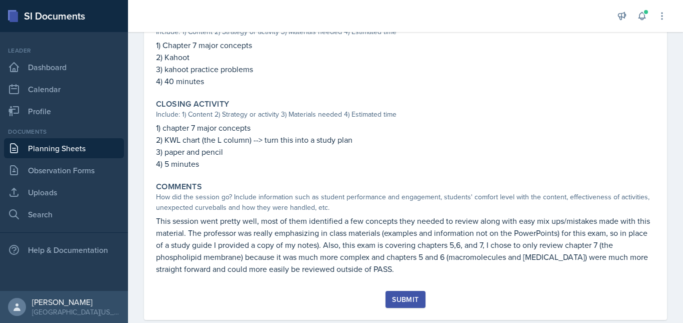
scroll to position [450, 0]
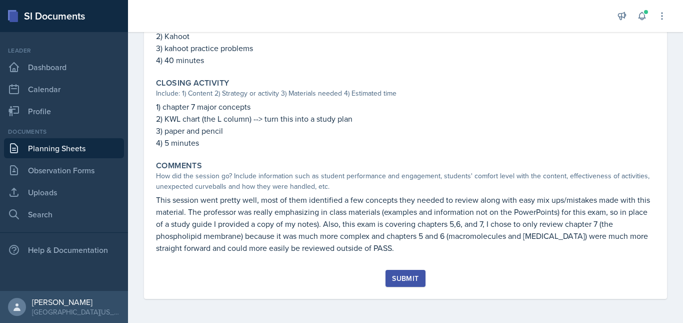
click at [401, 277] on div "Submit" at bounding box center [405, 278] width 27 height 8
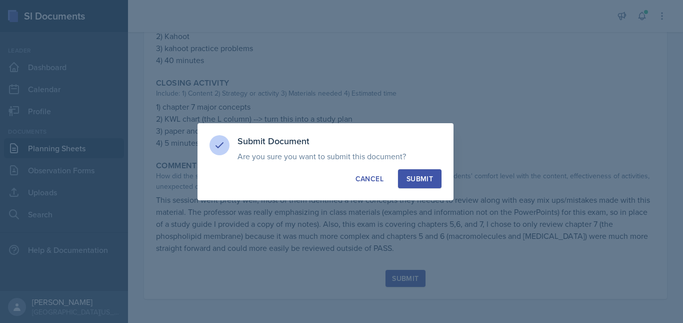
click at [417, 176] on div "Submit" at bounding box center [420, 179] width 27 height 10
radio input "true"
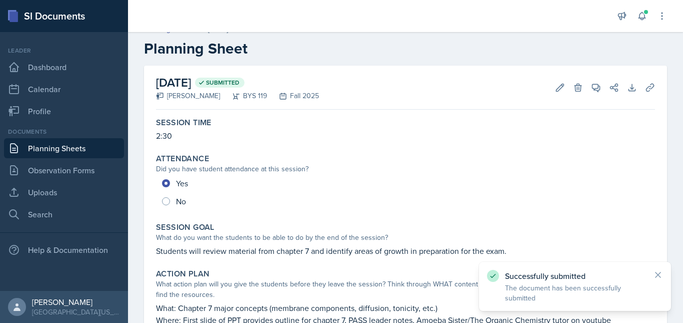
scroll to position [0, 0]
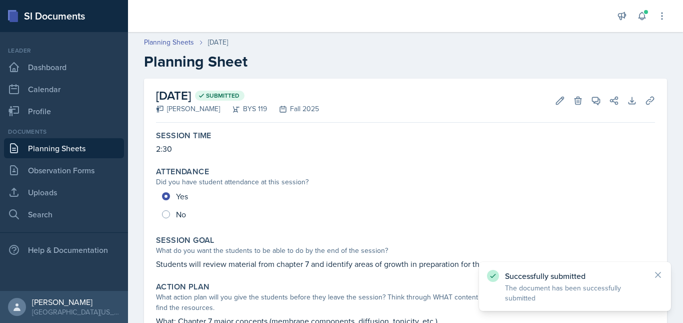
click at [75, 144] on link "Planning Sheets" at bounding box center [64, 148] width 120 height 20
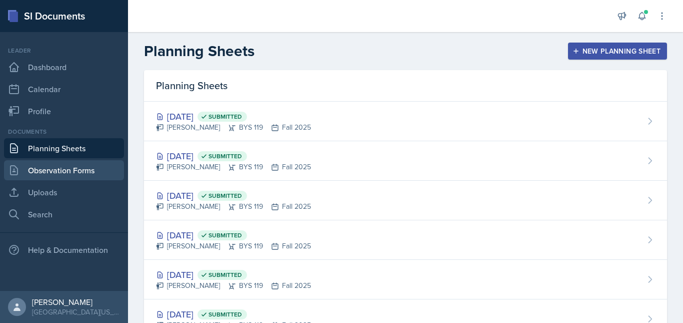
click at [46, 170] on link "Observation Forms" at bounding box center [64, 170] width 120 height 20
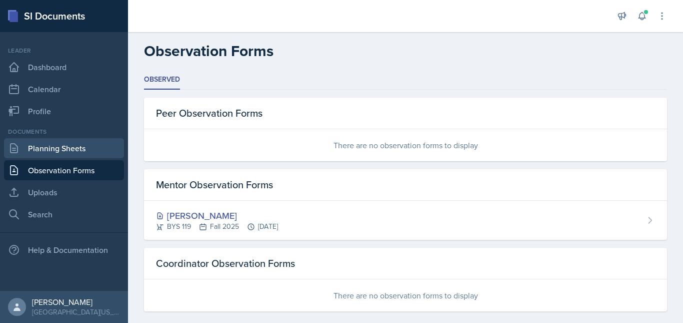
click at [43, 150] on link "Planning Sheets" at bounding box center [64, 148] width 120 height 20
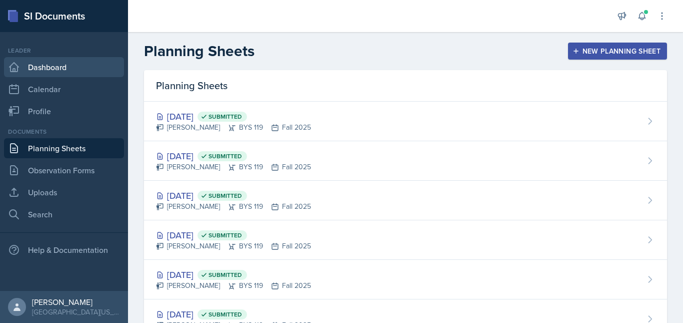
click at [70, 66] on link "Dashboard" at bounding box center [64, 67] width 120 height 20
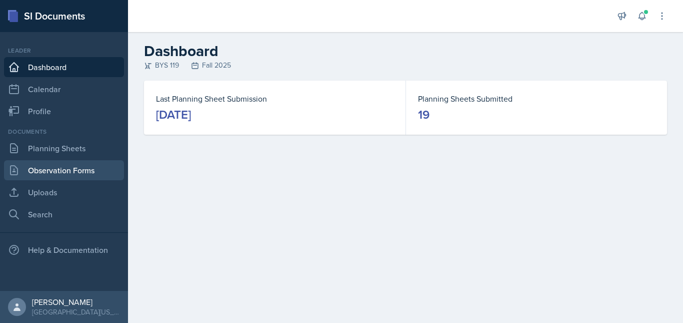
click at [50, 170] on link "Observation Forms" at bounding box center [64, 170] width 120 height 20
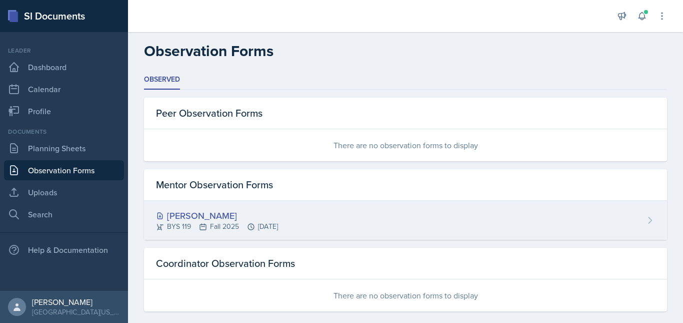
click at [188, 211] on div "[PERSON_NAME]" at bounding box center [217, 216] width 122 height 14
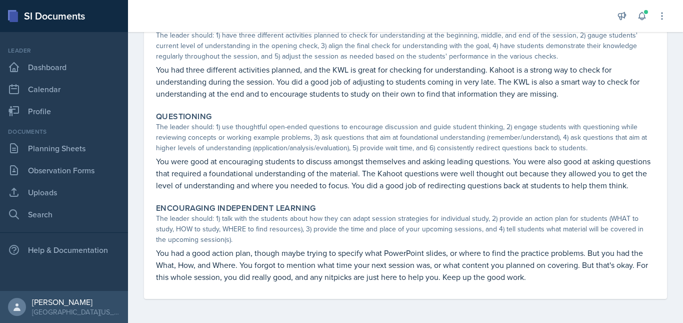
scroll to position [342, 0]
